Goal: Transaction & Acquisition: Purchase product/service

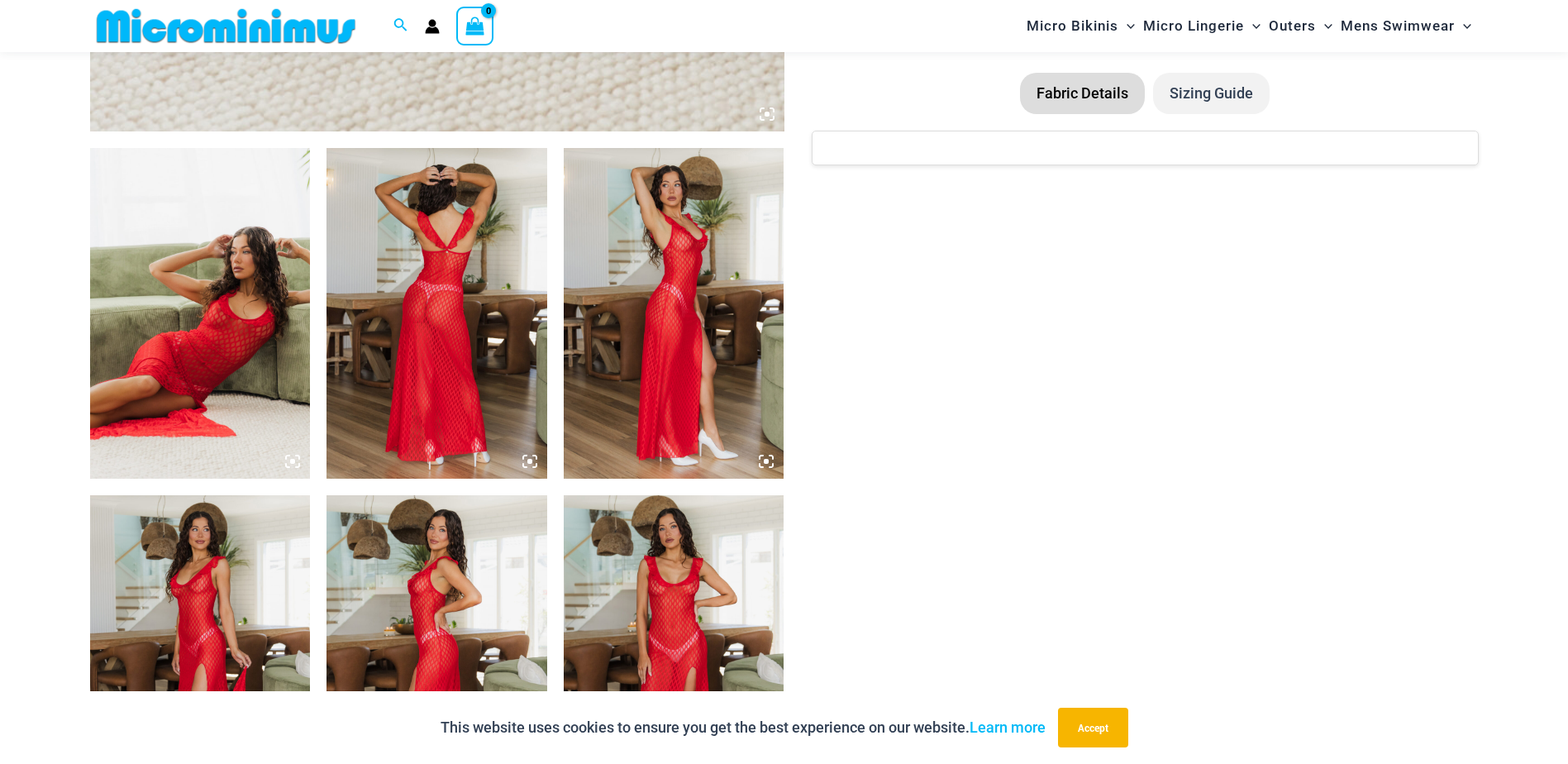
scroll to position [1069, 0]
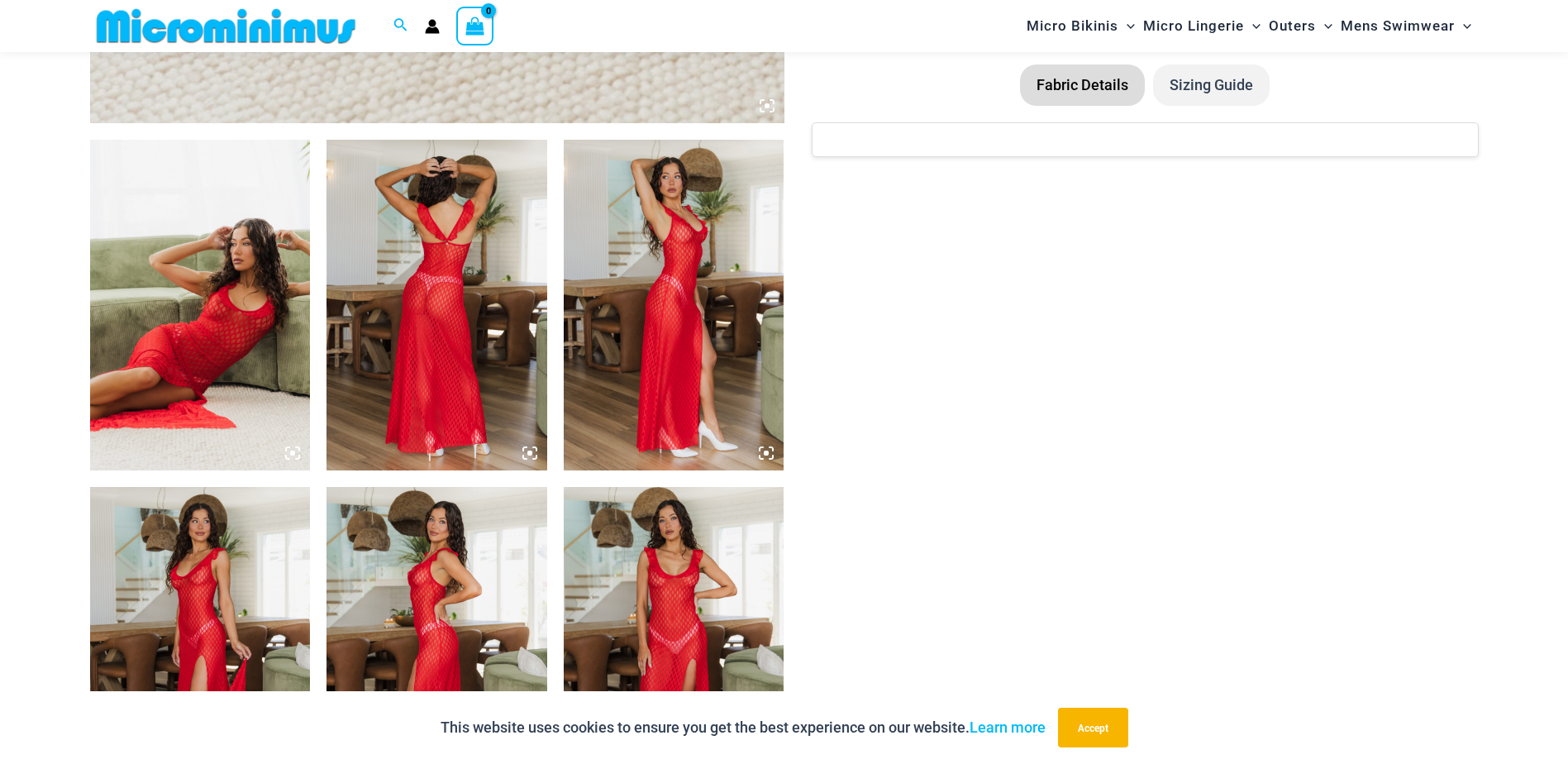
click at [467, 302] on img at bounding box center [436, 304] width 221 height 330
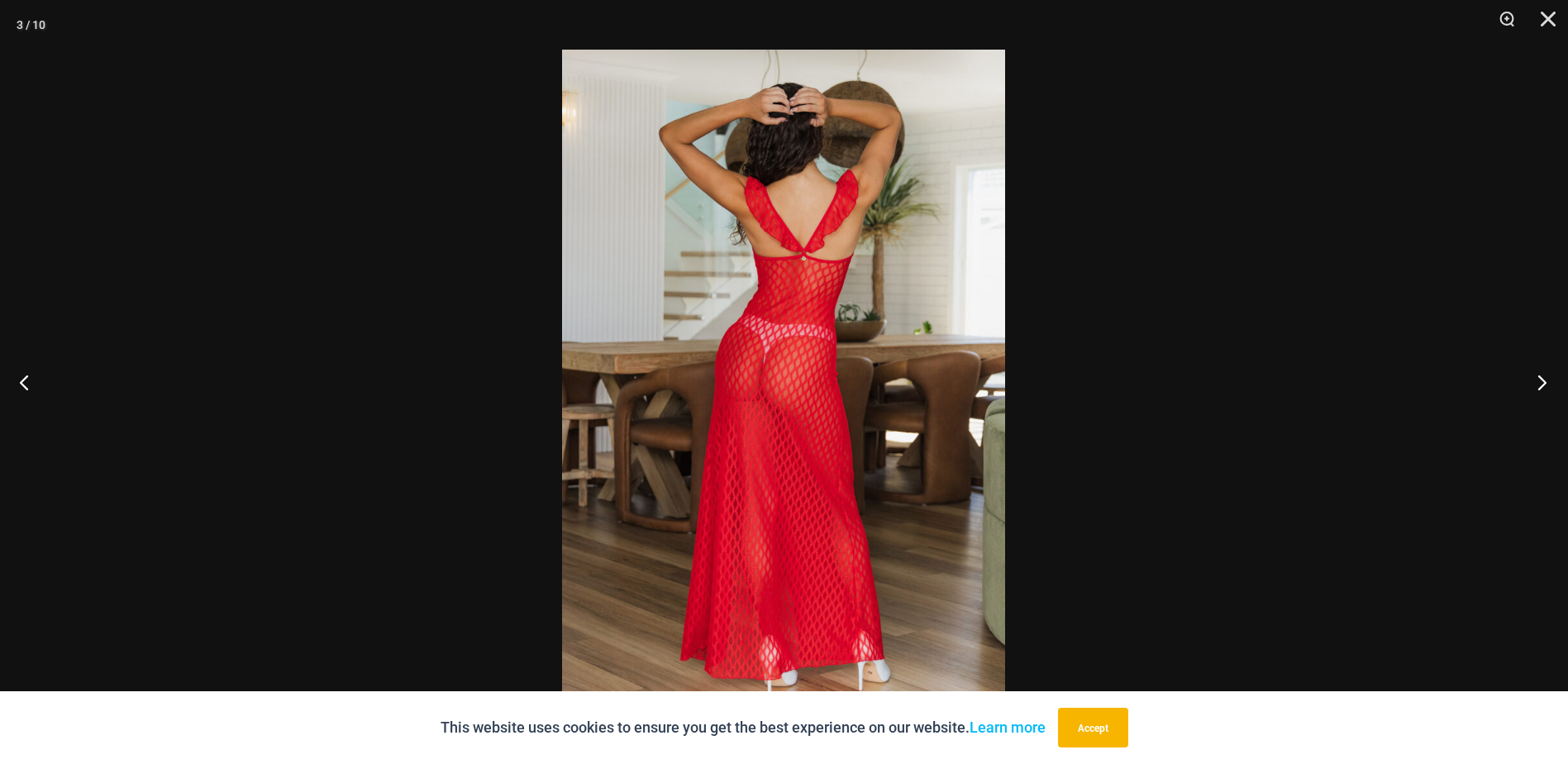
click at [1550, 377] on button "Next" at bounding box center [1537, 382] width 62 height 83
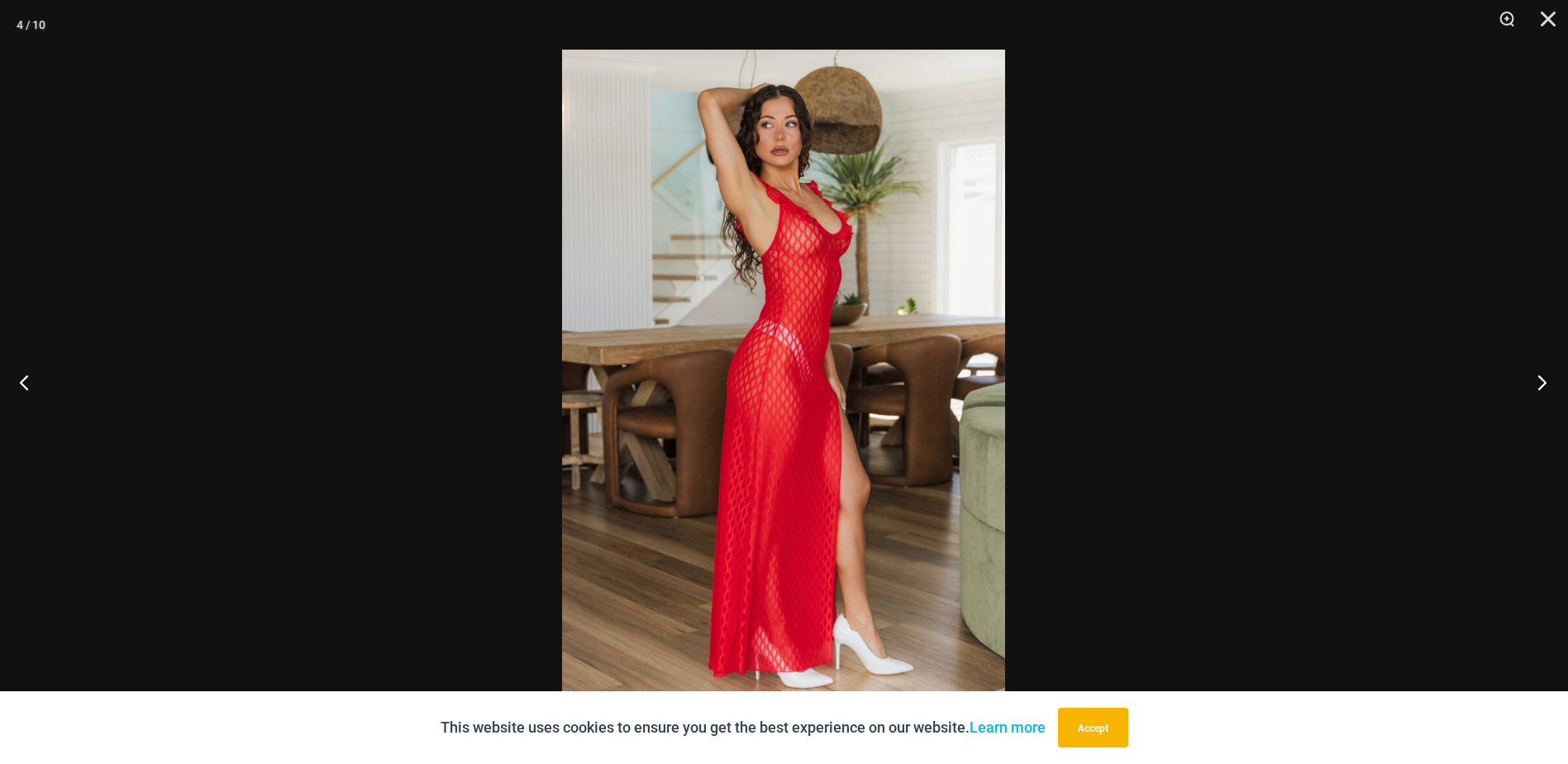
click at [1550, 377] on button "Next" at bounding box center [1537, 382] width 62 height 83
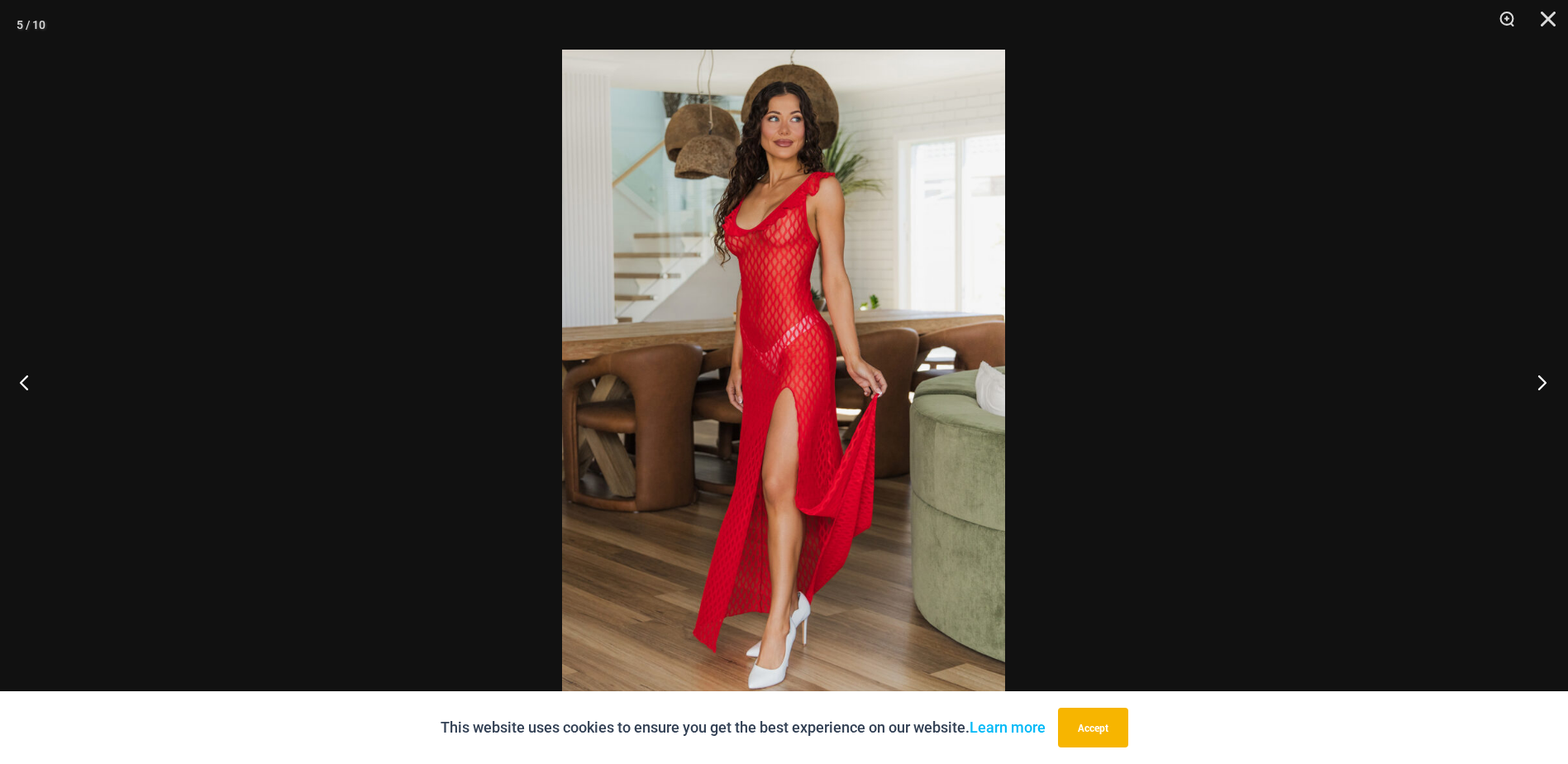
click at [1550, 377] on button "Next" at bounding box center [1537, 382] width 62 height 83
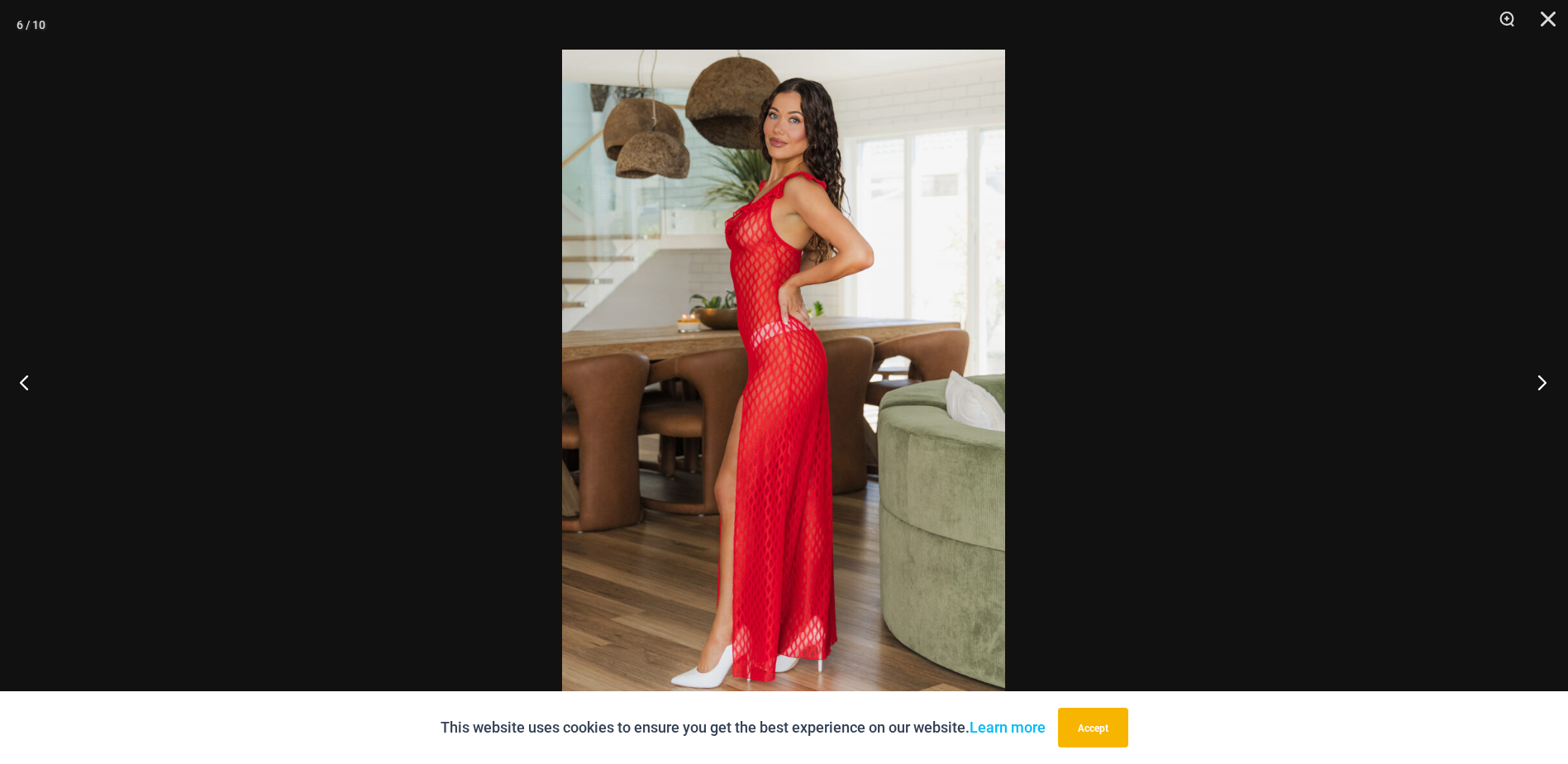
click at [1550, 377] on button "Next" at bounding box center [1537, 382] width 62 height 83
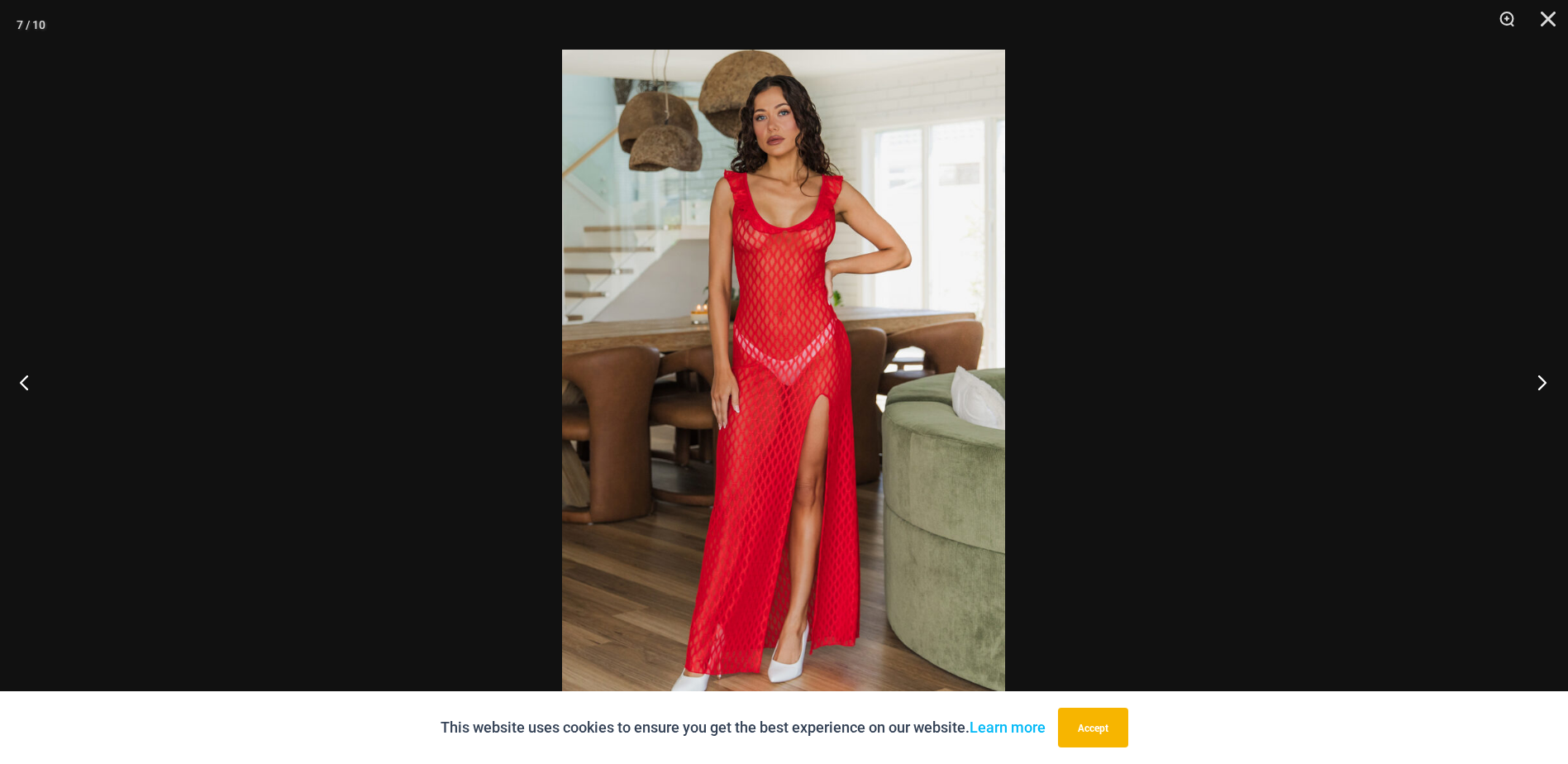
click at [1550, 377] on button "Next" at bounding box center [1537, 382] width 62 height 83
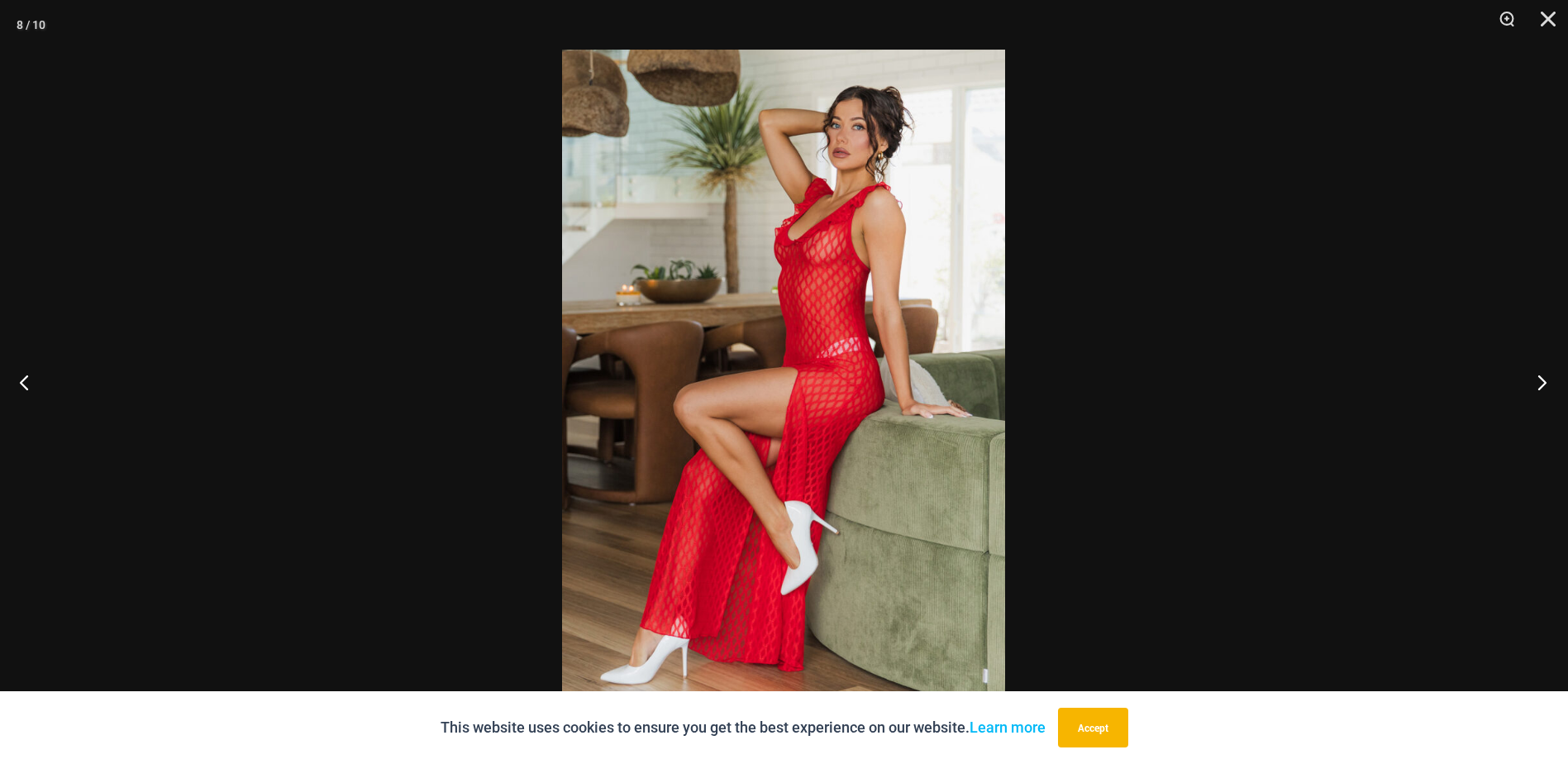
click at [1550, 377] on button "Next" at bounding box center [1537, 382] width 62 height 83
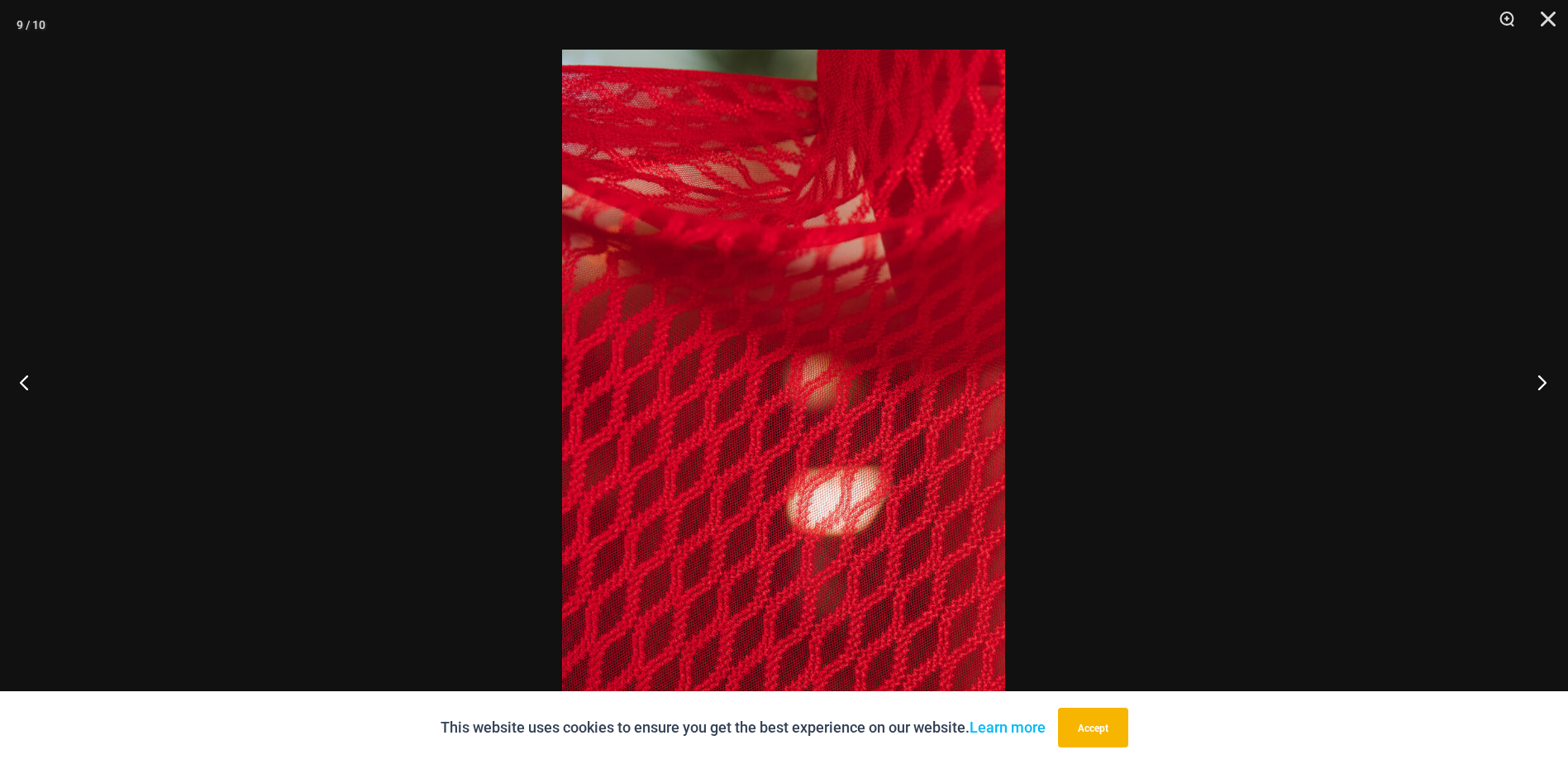
click at [1550, 377] on button "Next" at bounding box center [1537, 382] width 62 height 83
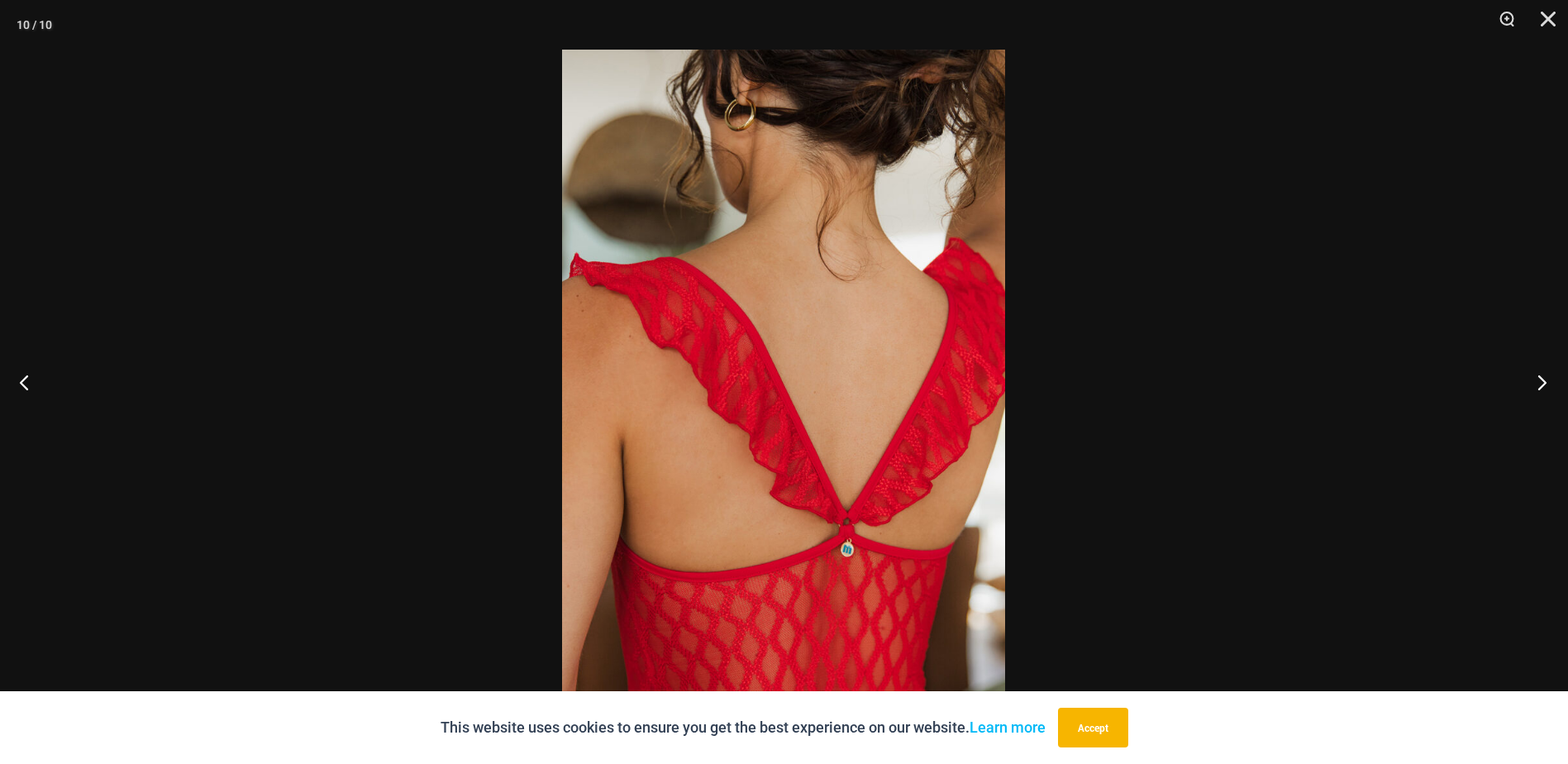
click at [1550, 377] on button "Next" at bounding box center [1537, 382] width 62 height 83
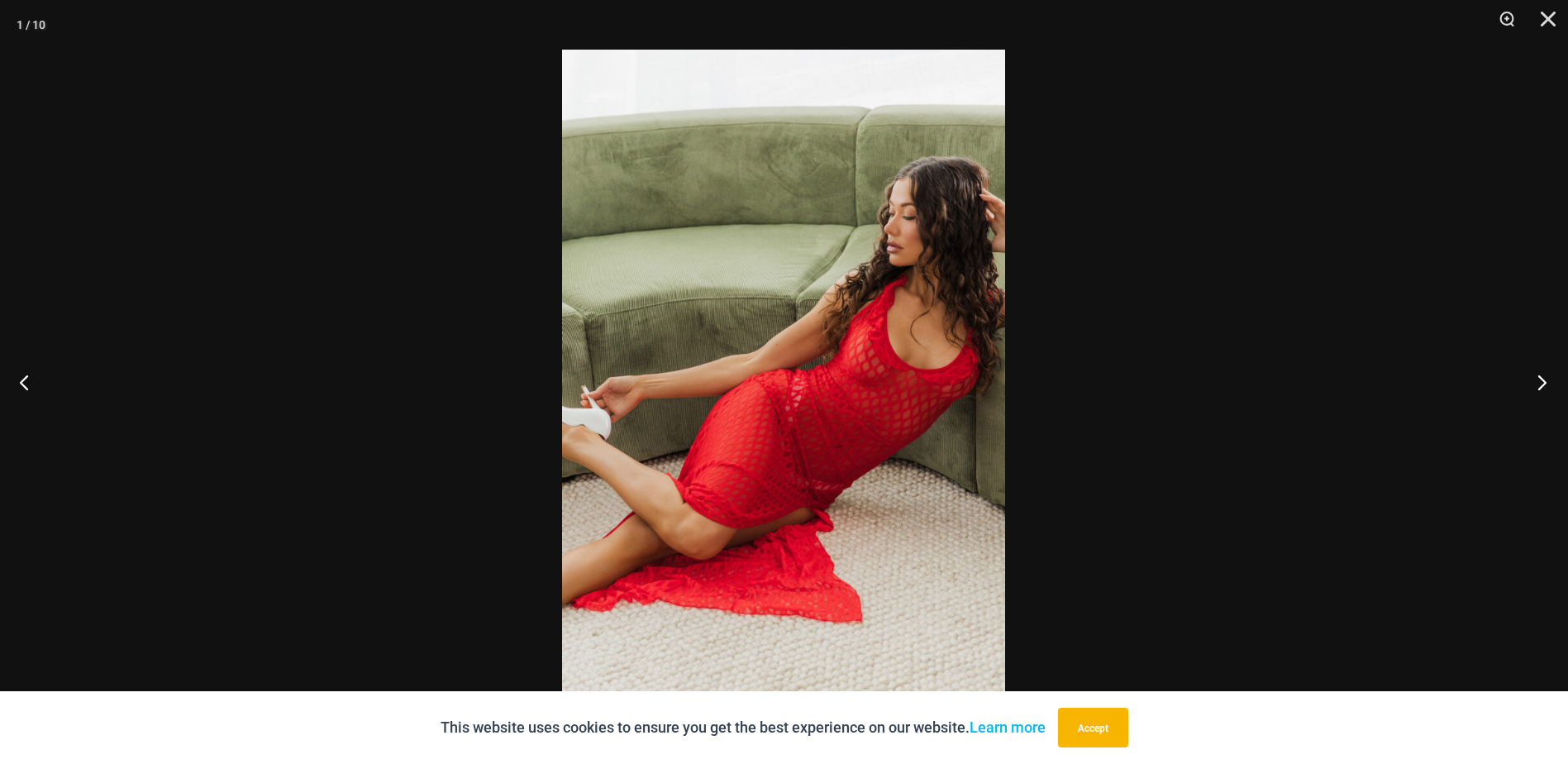
click at [1550, 377] on button "Next" at bounding box center [1537, 382] width 62 height 83
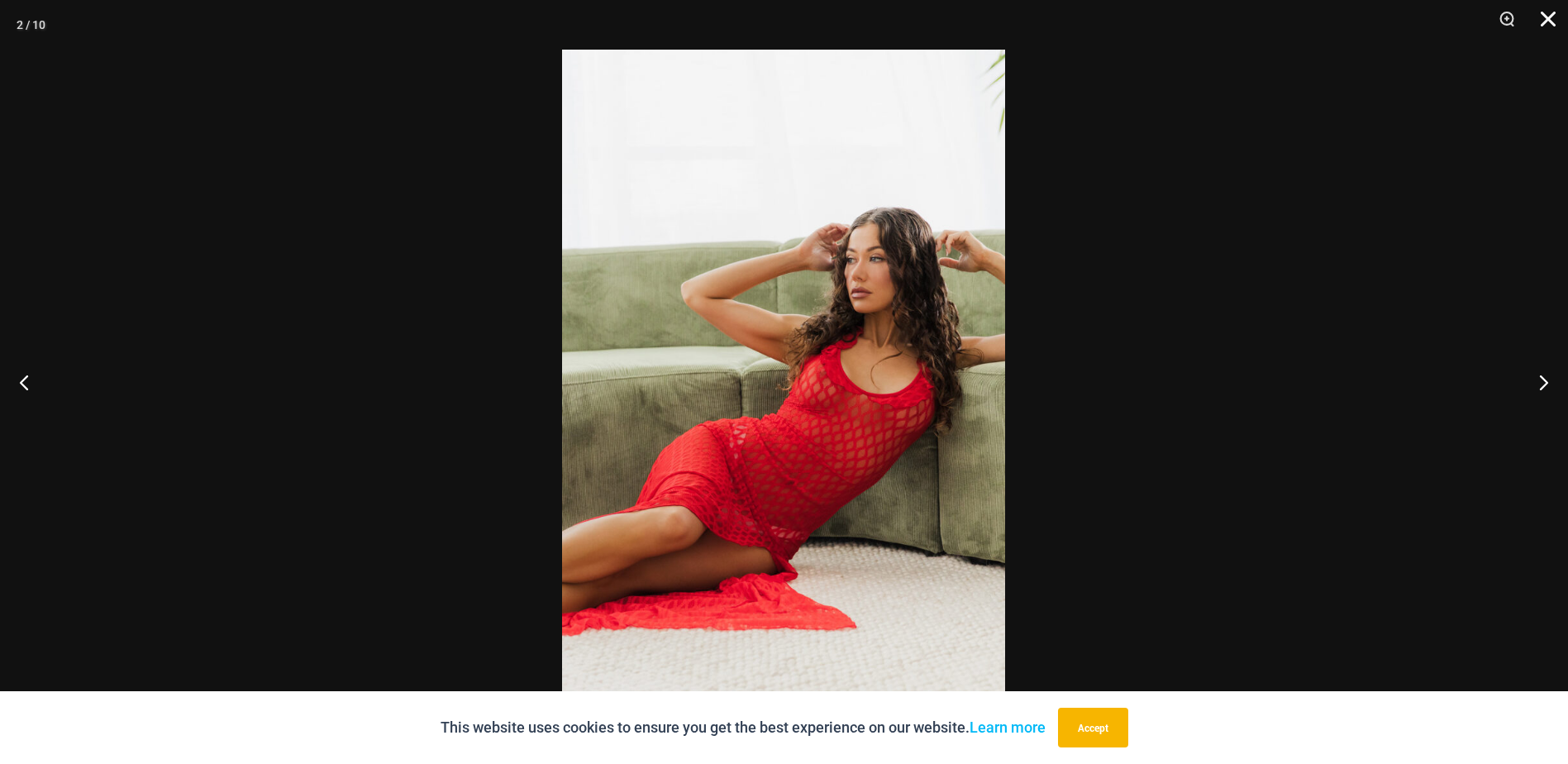
click at [1545, 20] on button "Close" at bounding box center [1542, 25] width 41 height 50
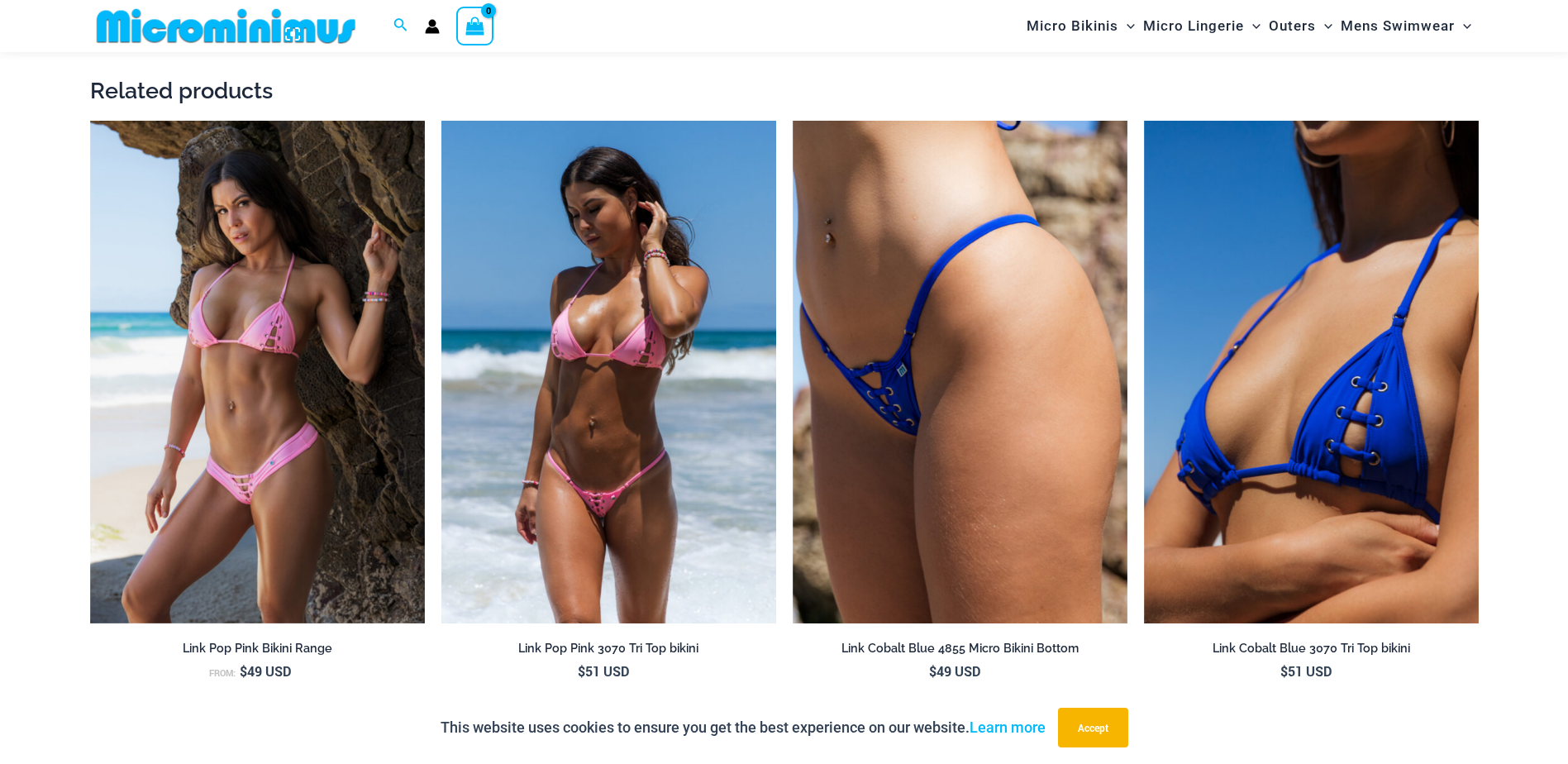
scroll to position [2227, 0]
